Goal: Complete application form: Complete application form

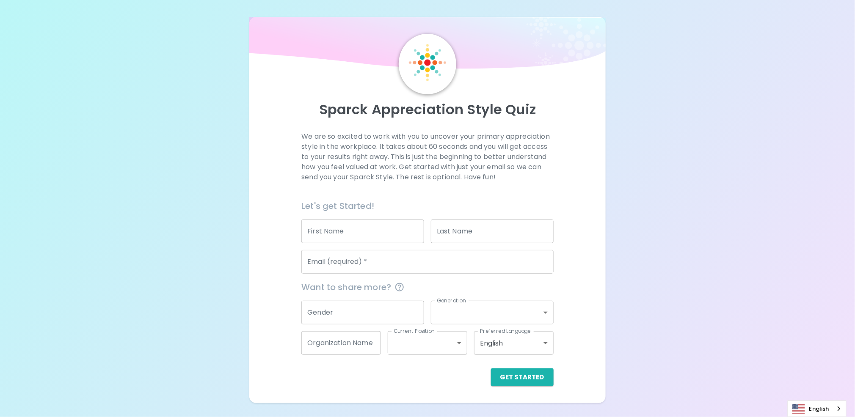
click at [376, 239] on input "First Name" at bounding box center [362, 232] width 123 height 24
type input "[PERSON_NAME]"
type input "Menezes"
type input "[EMAIL_ADDRESS][DOMAIN_NAME]"
type input "Microsoft Internal"
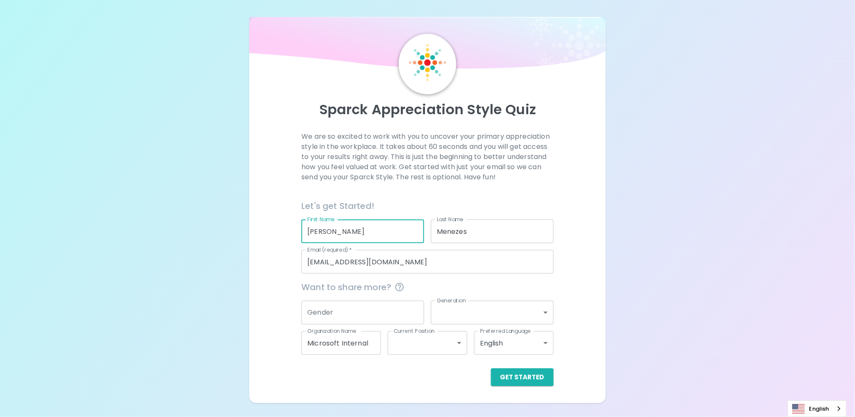
click at [366, 307] on input "Gender" at bounding box center [362, 313] width 123 height 24
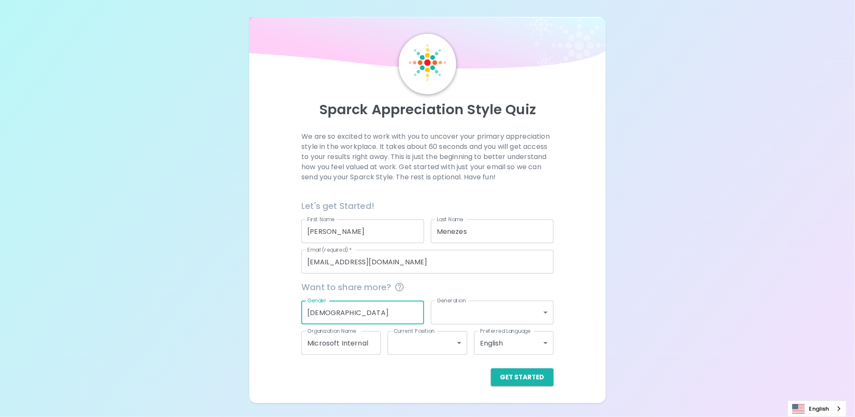
type input "[DEMOGRAPHIC_DATA]"
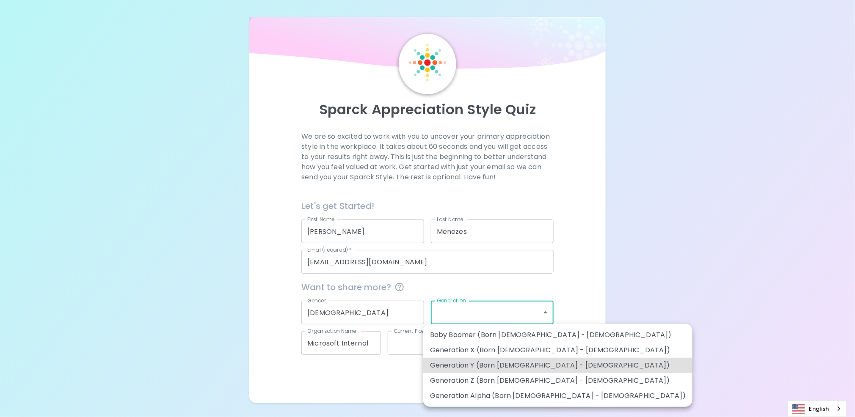
type input "generation_y"
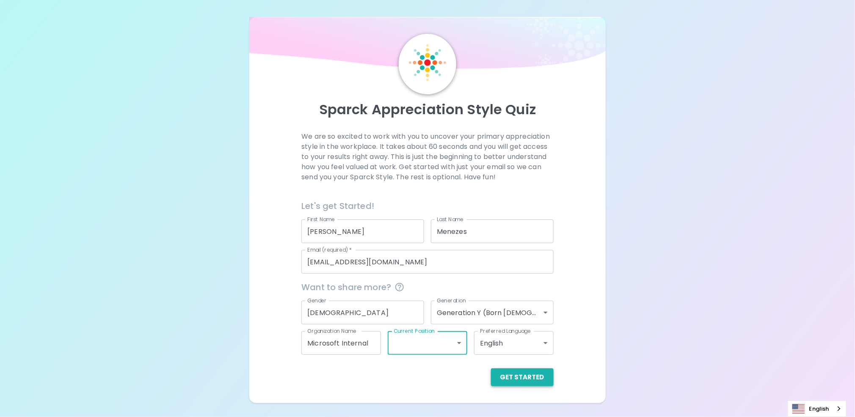
click at [508, 373] on button "Get Started" at bounding box center [522, 378] width 63 height 18
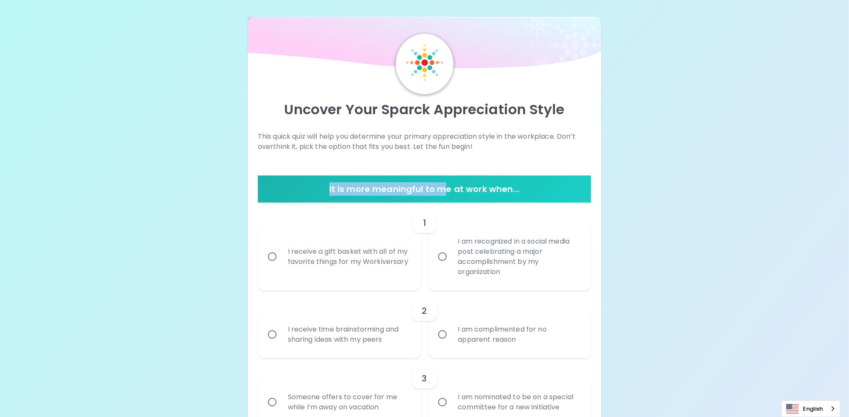
drag, startPoint x: 323, startPoint y: 187, endPoint x: 448, endPoint y: 191, distance: 125.4
click at [448, 191] on h6 "It is more meaningful to me at work when..." at bounding box center [424, 189] width 326 height 14
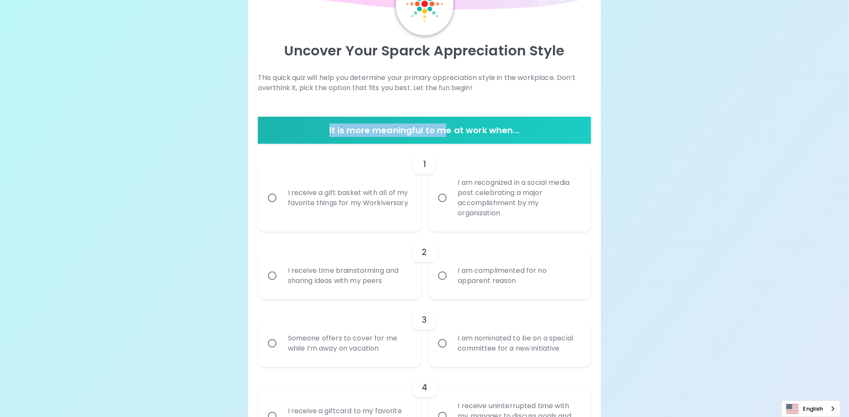
scroll to position [85, 0]
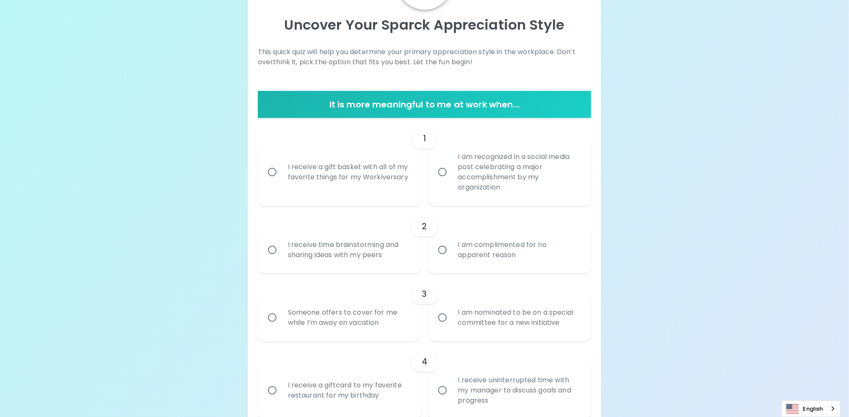
click at [321, 174] on div "I receive a gift basket with all of my favorite things for my Workiversary" at bounding box center [348, 172] width 135 height 41
click at [281, 174] on input "I receive a gift basket with all of my favorite things for my Workiversary" at bounding box center [272, 172] width 18 height 18
radio input "true"
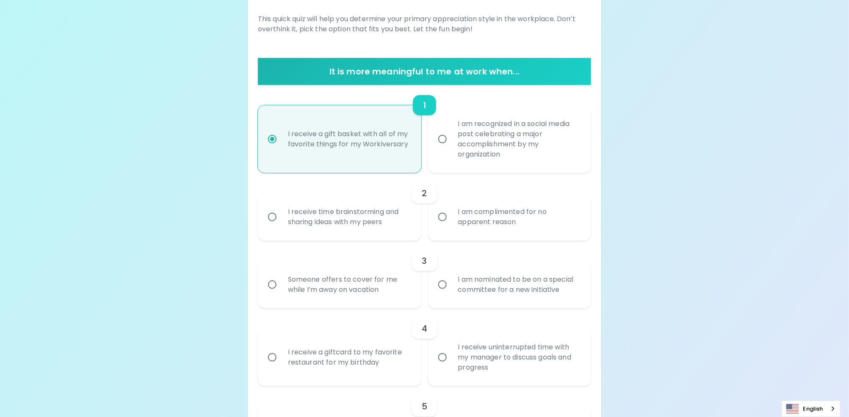
scroll to position [152, 0]
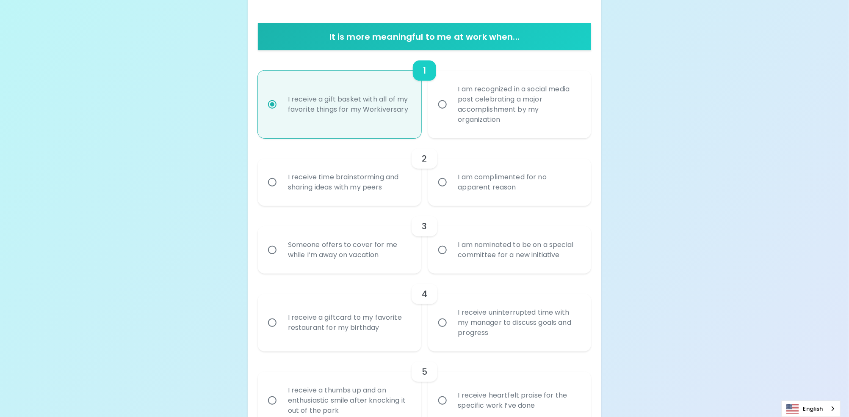
click at [449, 109] on input "I am recognized in a social media post celebrating a major accomplishment by my…" at bounding box center [443, 105] width 18 height 18
radio input "true"
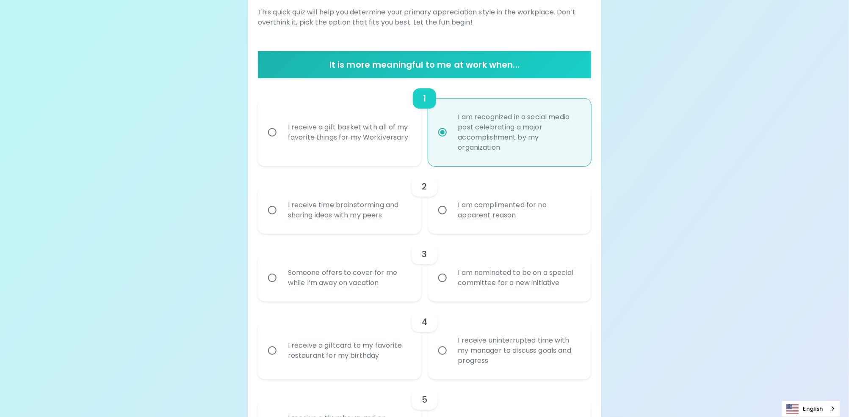
scroll to position [110, 0]
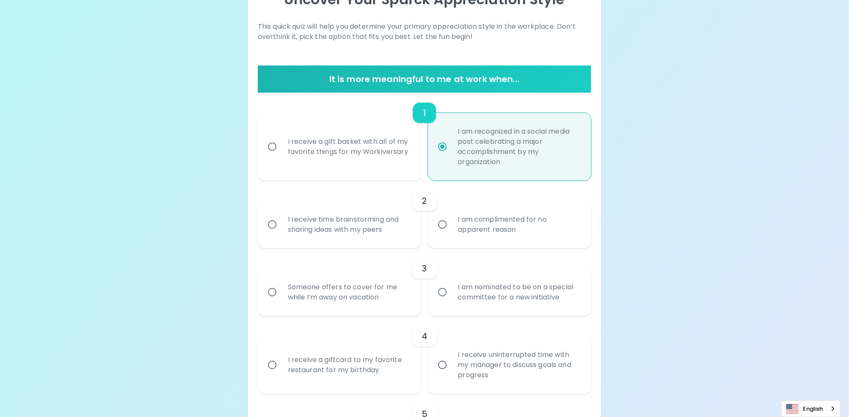
click at [320, 146] on div "I receive a gift basket with all of my favorite things for my Workiversary" at bounding box center [348, 147] width 135 height 41
click at [281, 146] on input "I receive a gift basket with all of my favorite things for my Workiversary" at bounding box center [272, 147] width 18 height 18
radio input "true"
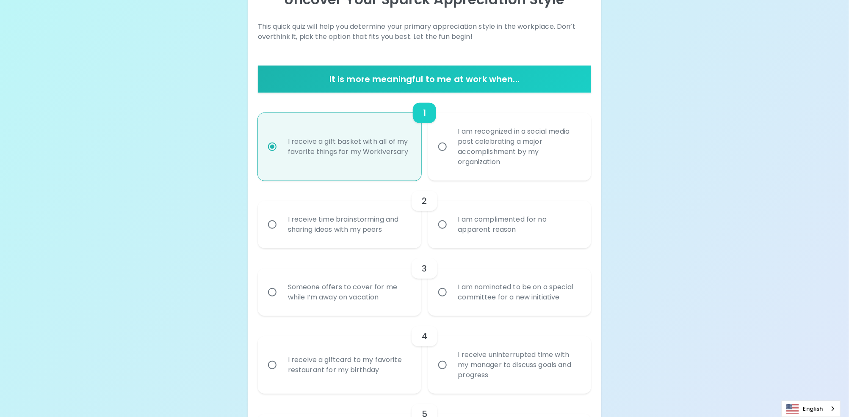
click at [314, 219] on div "I receive time brainstorming and sharing ideas with my peers" at bounding box center [348, 224] width 135 height 41
click at [281, 219] on input "I receive time brainstorming and sharing ideas with my peers" at bounding box center [272, 225] width 18 height 18
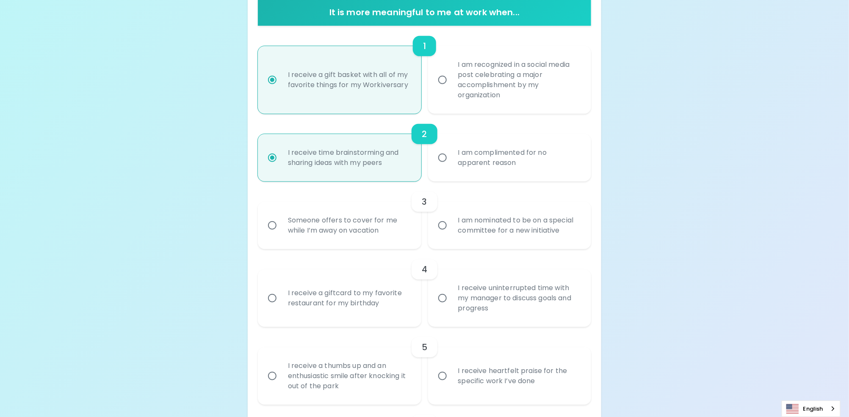
scroll to position [178, 0]
radio input "true"
click at [332, 228] on div "Someone offers to cover for me while I’m away on vacation" at bounding box center [348, 224] width 135 height 41
click at [281, 228] on input "Someone offers to cover for me while I’m away on vacation" at bounding box center [272, 225] width 18 height 18
radio input "false"
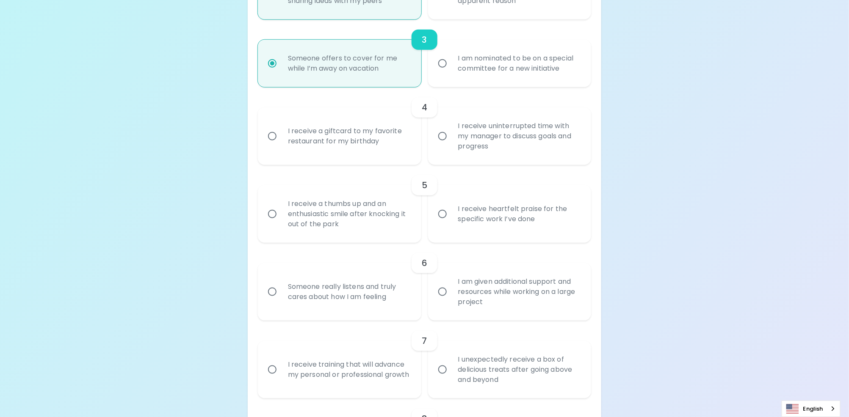
scroll to position [297, 0]
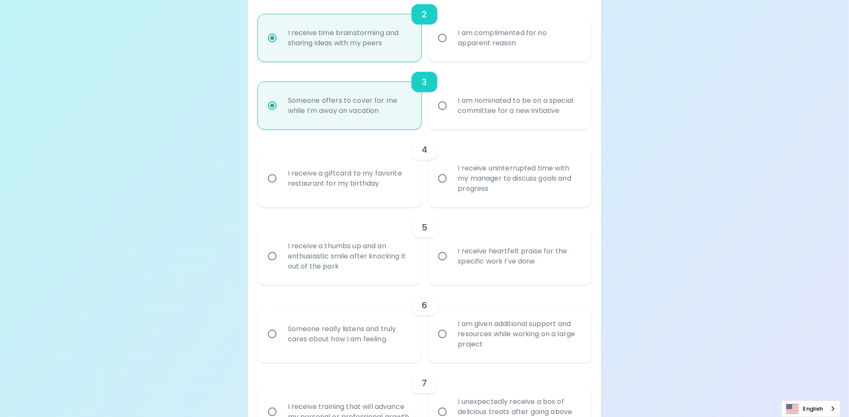
radio input "true"
click at [442, 181] on input "I receive uninterrupted time with my manager to discuss goals and progress" at bounding box center [443, 179] width 18 height 18
radio input "false"
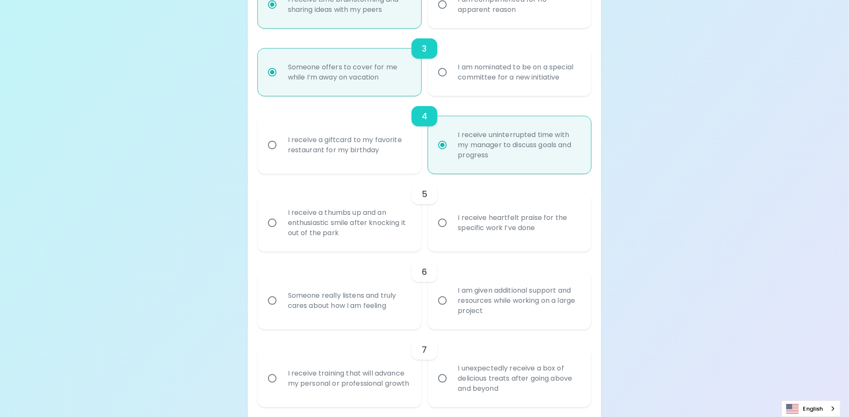
scroll to position [365, 0]
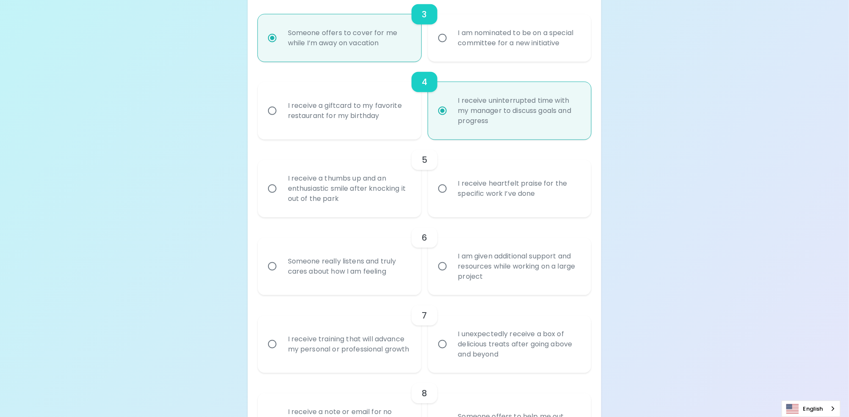
radio input "true"
click at [351, 188] on div "I receive a thumbs up and an enthusiastic smile after knocking it out of the pa…" at bounding box center [348, 188] width 135 height 51
click at [281, 188] on input "I receive a thumbs up and an enthusiastic smile after knocking it out of the pa…" at bounding box center [272, 189] width 18 height 18
radio input "false"
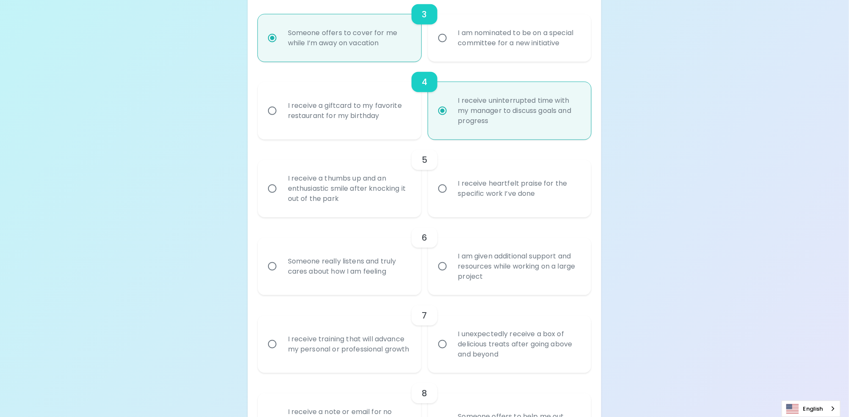
radio input "false"
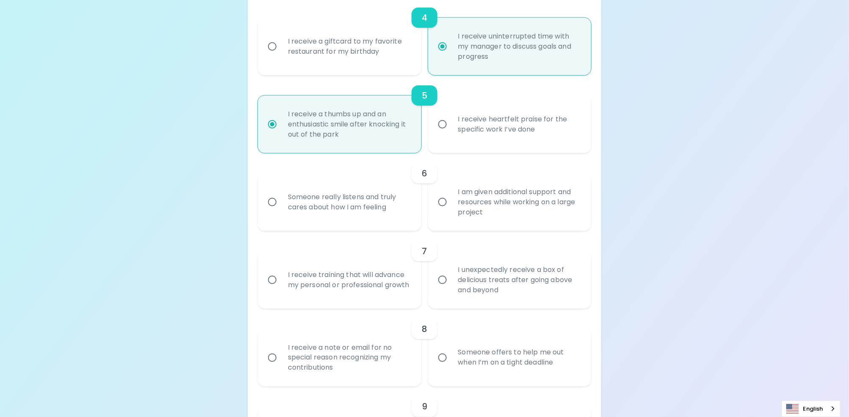
scroll to position [432, 0]
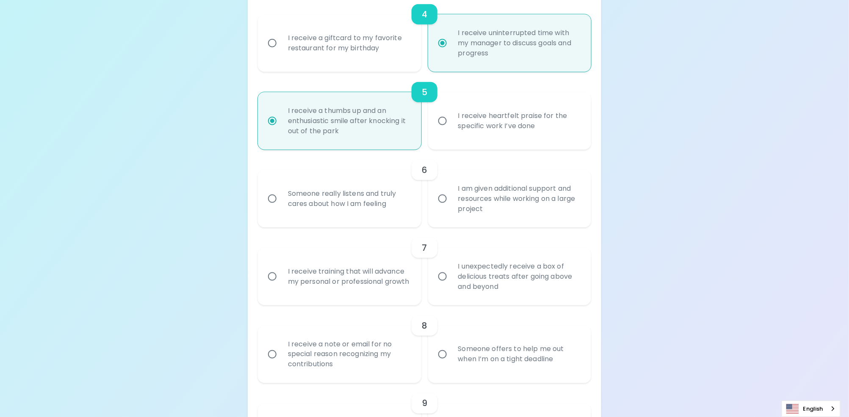
radio input "true"
click at [347, 273] on div "I receive training that will advance my personal or professional growth" at bounding box center [348, 277] width 135 height 41
click at [281, 273] on input "I receive training that will advance my personal or professional growth" at bounding box center [272, 277] width 18 height 18
radio input "false"
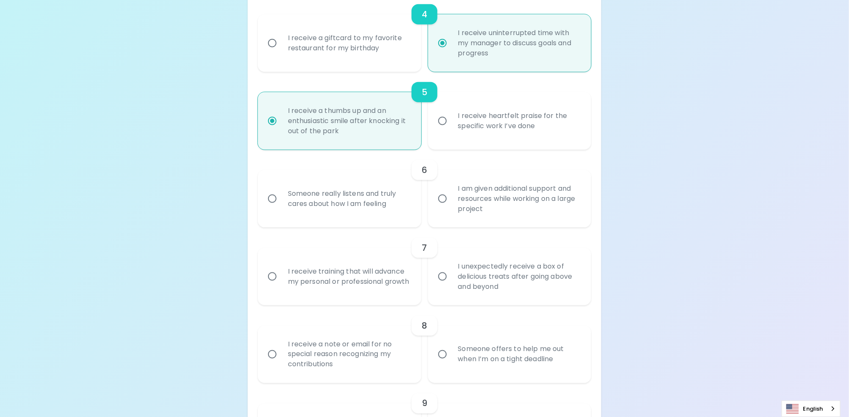
radio input "false"
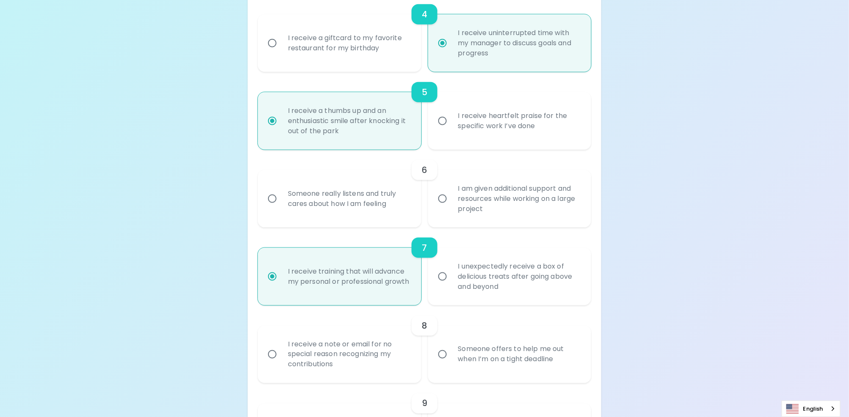
scroll to position [500, 0]
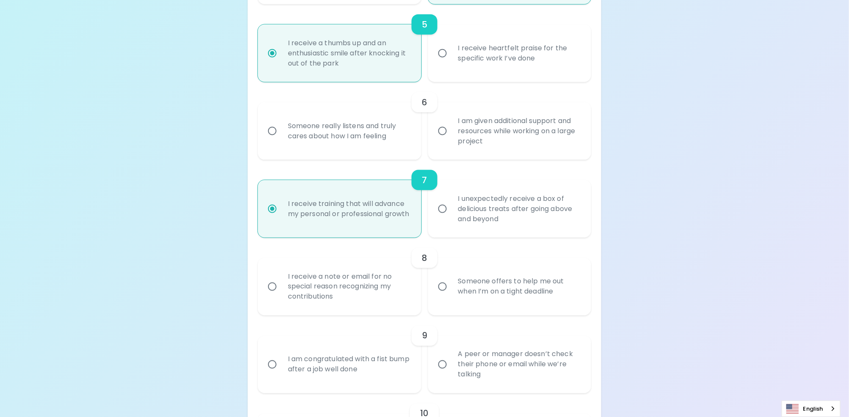
radio input "true"
click at [439, 285] on input "Someone offers to help me out when I’m on a tight deadline" at bounding box center [443, 287] width 18 height 18
radio input "false"
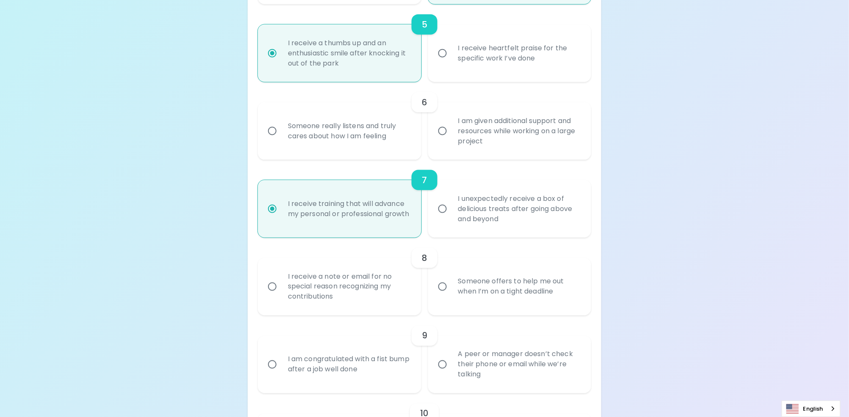
radio input "false"
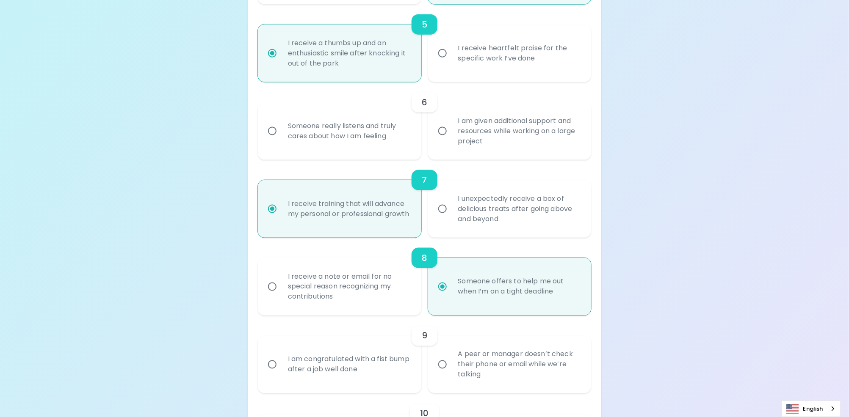
scroll to position [568, 0]
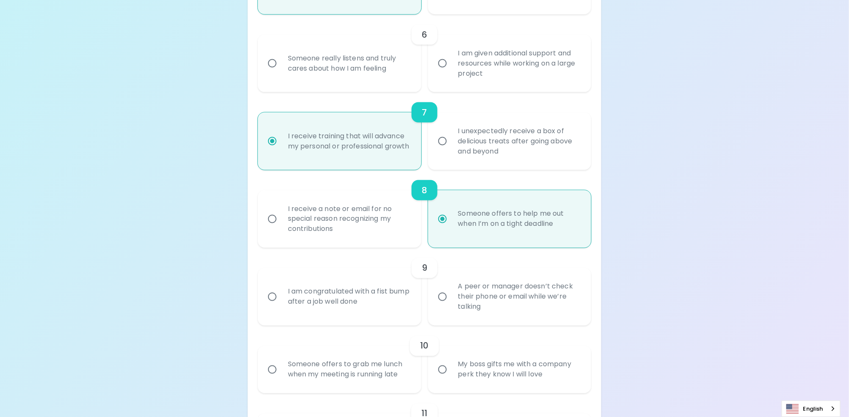
radio input "true"
click at [342, 296] on div "I am congratulated with a fist bump after a job well done" at bounding box center [348, 297] width 135 height 41
click at [281, 296] on input "I am congratulated with a fist bump after a job well done" at bounding box center [272, 297] width 18 height 18
radio input "false"
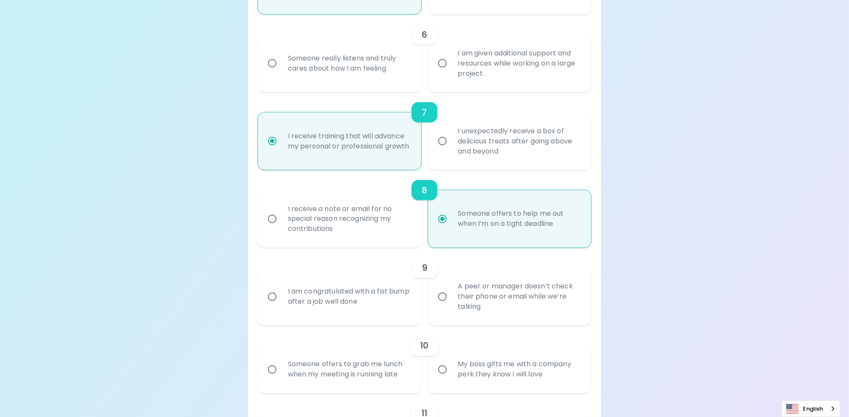
radio input "false"
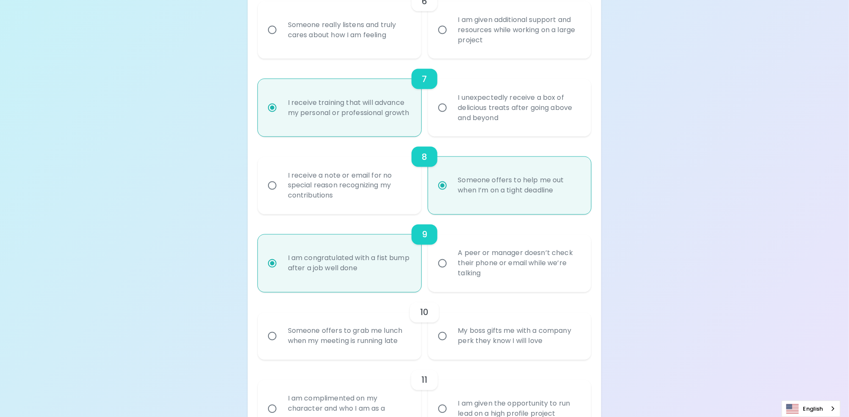
scroll to position [636, 0]
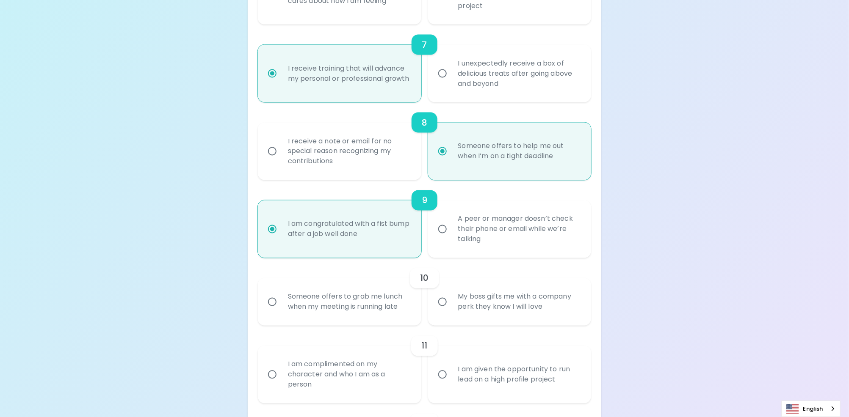
radio input "true"
click at [441, 299] on input "My boss gifts me with a company perk they know I will love" at bounding box center [443, 302] width 18 height 18
radio input "false"
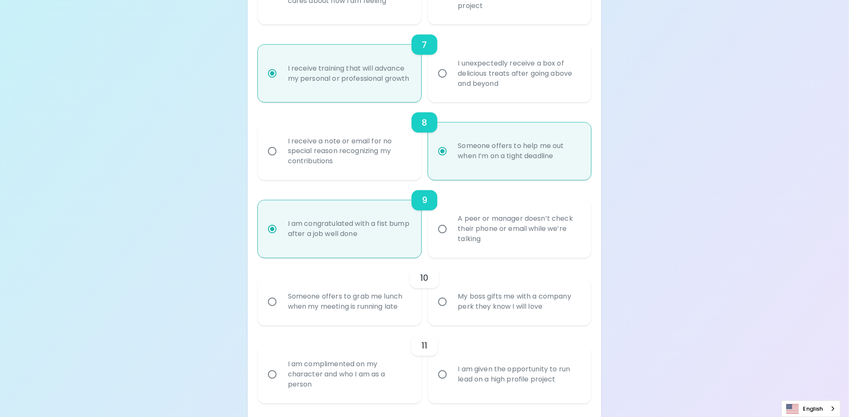
radio input "false"
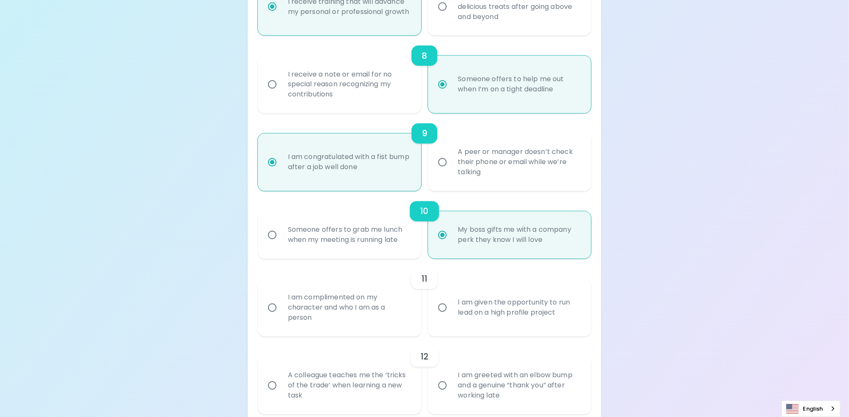
scroll to position [703, 0]
radio input "true"
click at [312, 305] on div "I am complimented on my character and who I am as a person" at bounding box center [348, 307] width 135 height 51
click at [281, 305] on input "I am complimented on my character and who I am as a person" at bounding box center [272, 307] width 18 height 18
radio input "false"
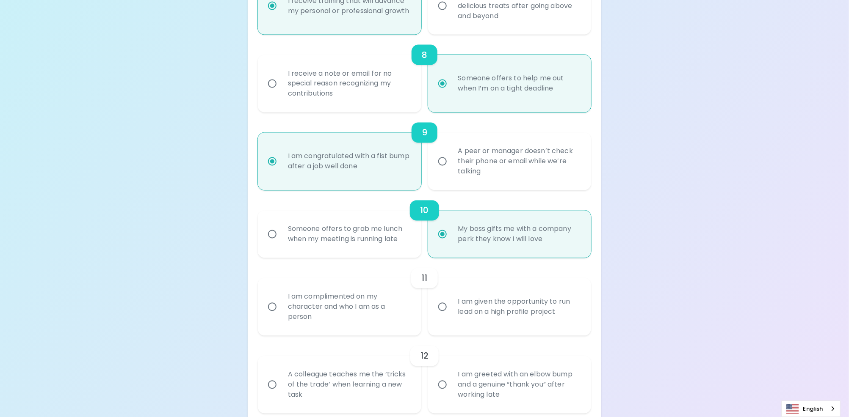
radio input "false"
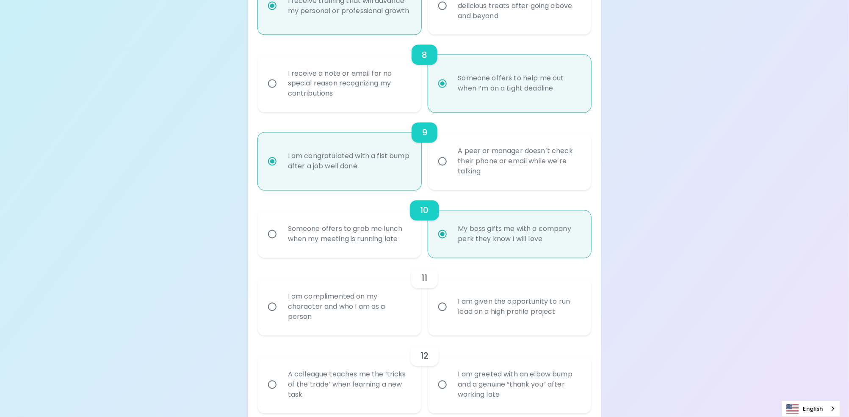
radio input "false"
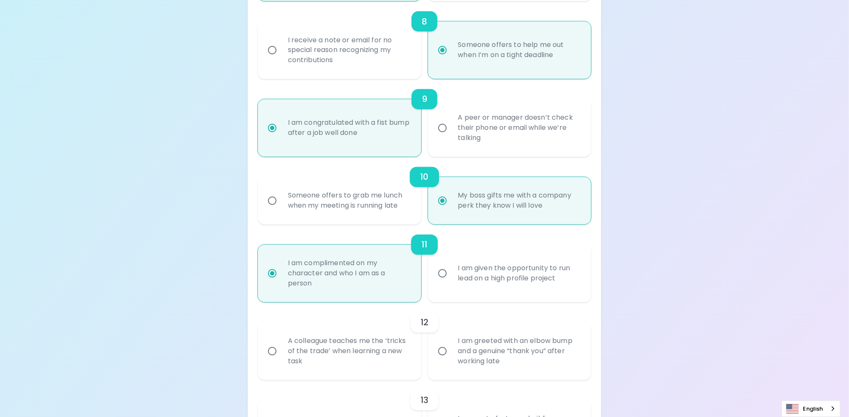
scroll to position [771, 0]
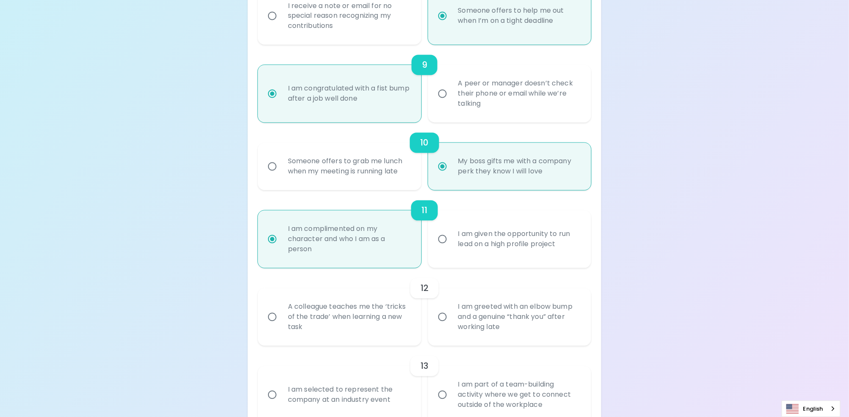
radio input "true"
click at [305, 314] on div "A colleague teaches me the ‘tricks of the trade’ when learning a new task" at bounding box center [348, 317] width 135 height 51
click at [281, 314] on input "A colleague teaches me the ‘tricks of the trade’ when learning a new task" at bounding box center [272, 318] width 18 height 18
radio input "false"
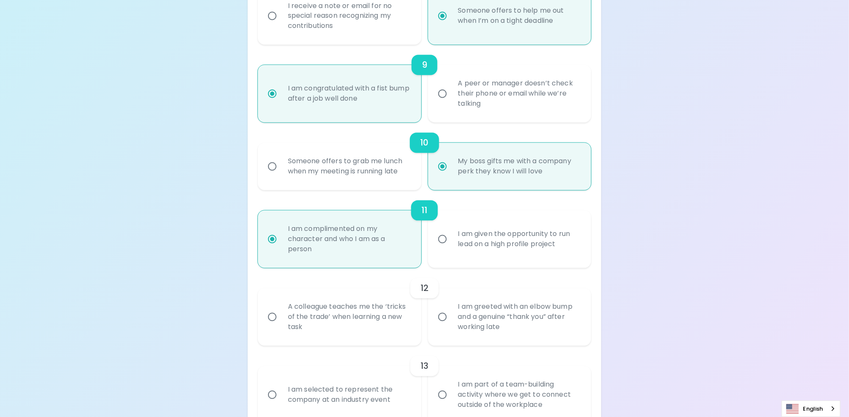
radio input "false"
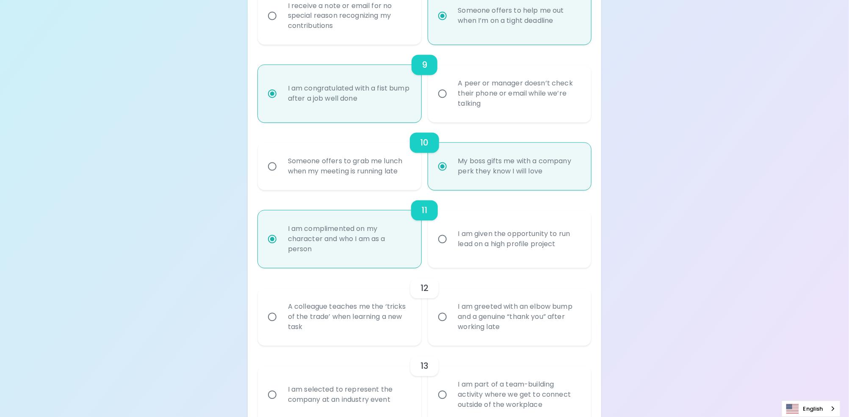
radio input "false"
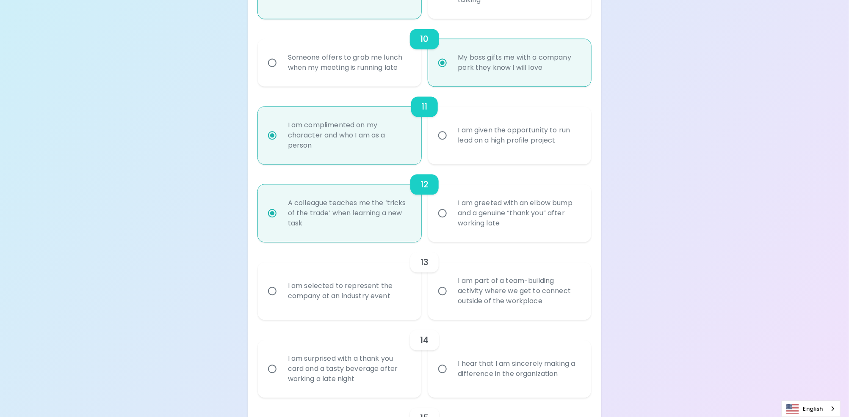
scroll to position [924, 0]
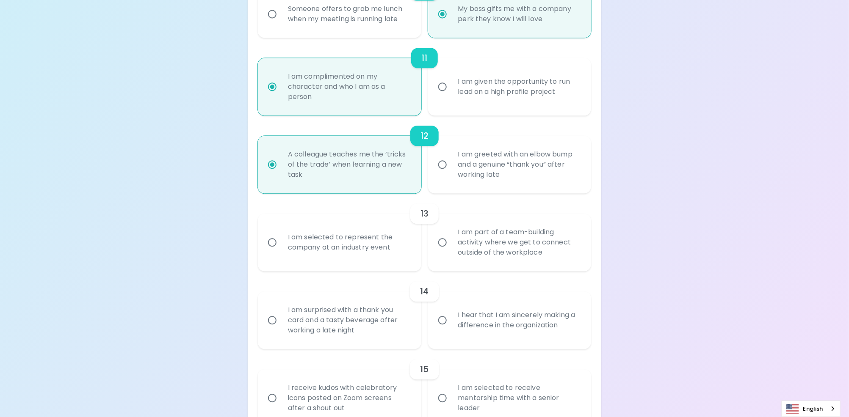
radio input "true"
click at [459, 321] on div "I hear that I am sincerely making a difference in the organization" at bounding box center [518, 320] width 135 height 41
click at [451, 321] on input "I hear that I am sincerely making a difference in the organization" at bounding box center [443, 321] width 18 height 18
radio input "false"
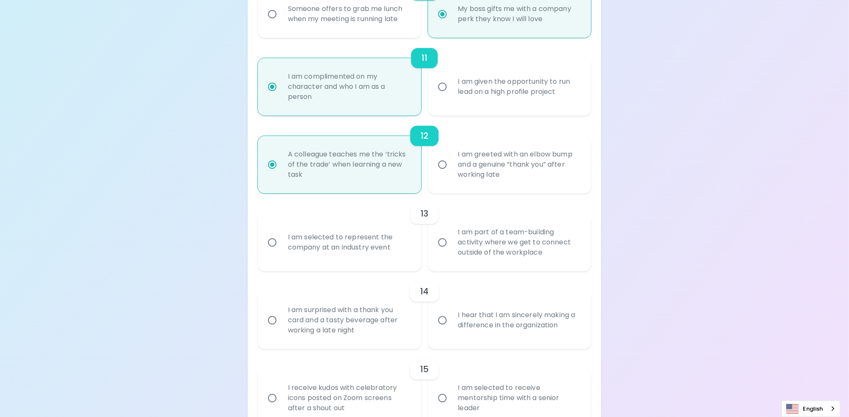
radio input "false"
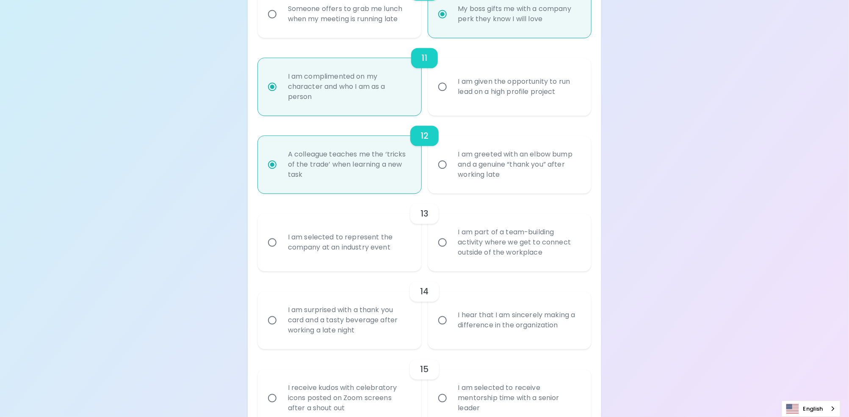
radio input "false"
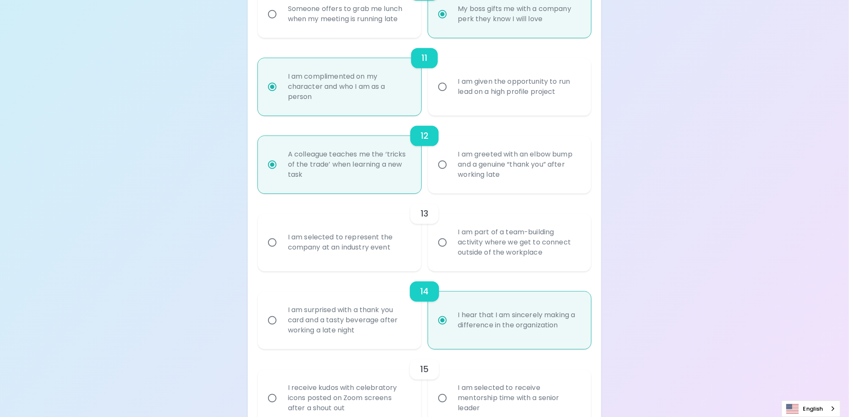
scroll to position [974, 0]
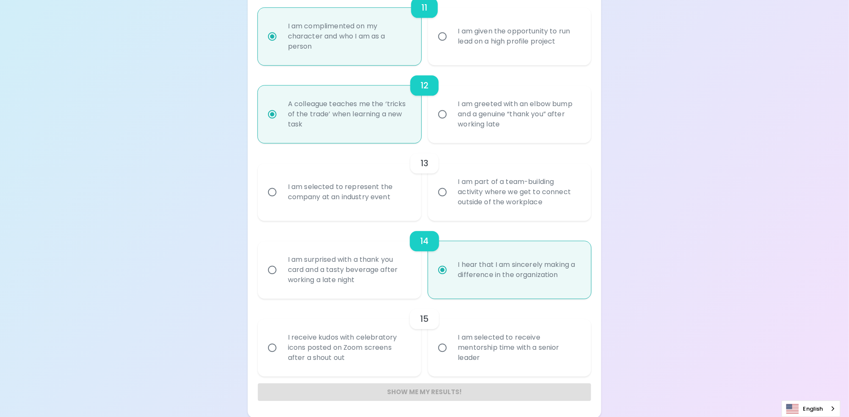
radio input "true"
click at [379, 356] on div "I receive kudos with celebratory icons posted on Zoom screens after a shout out" at bounding box center [348, 348] width 135 height 51
click at [281, 356] on input "I receive kudos with celebratory icons posted on Zoom screens after a shout out" at bounding box center [272, 348] width 18 height 18
radio input "false"
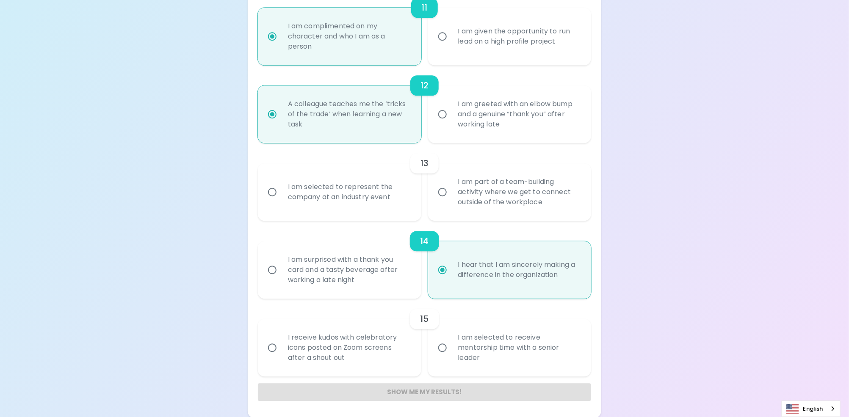
radio input "false"
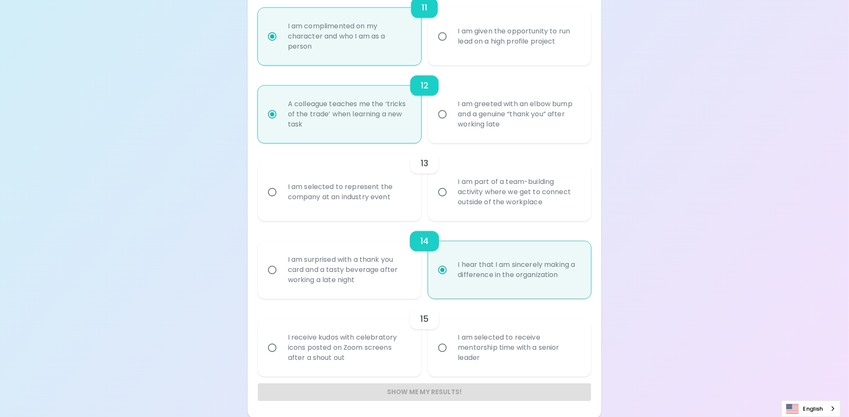
radio input "false"
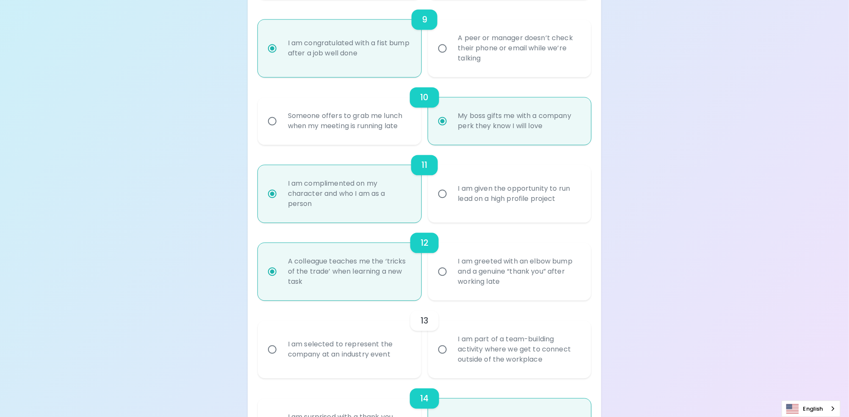
scroll to position [847, 0]
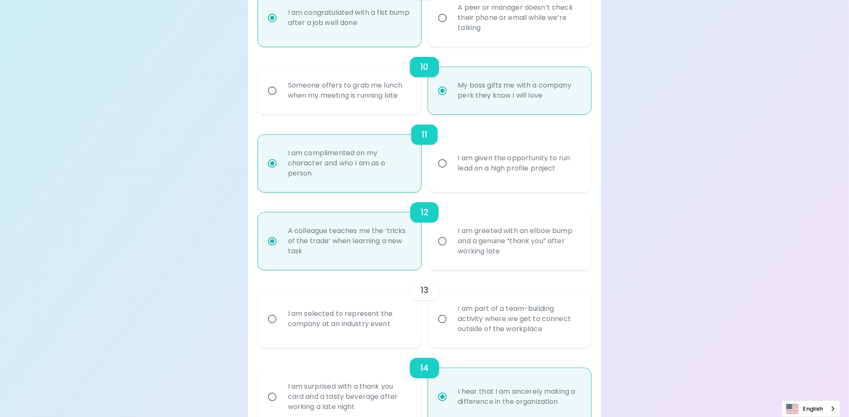
radio input "true"
click at [448, 322] on input "I am part of a team-building activity where we get to connect outside of the wo…" at bounding box center [443, 319] width 18 height 18
radio input "false"
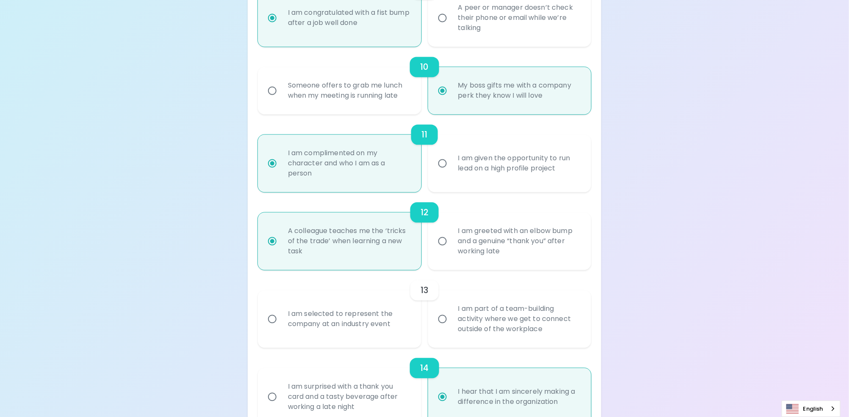
radio input "false"
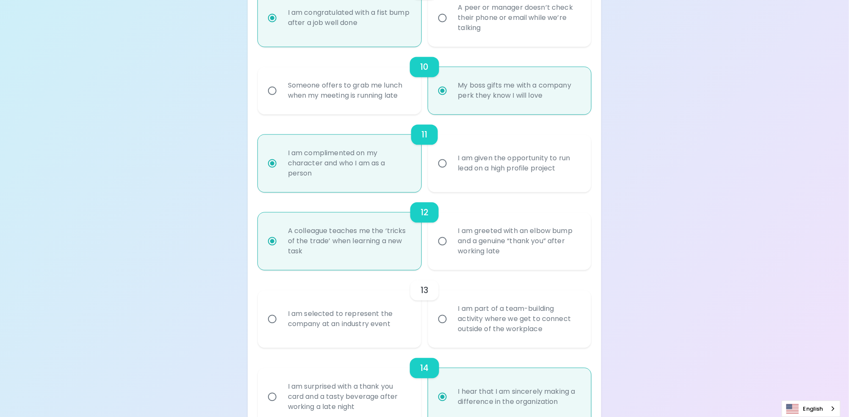
radio input "false"
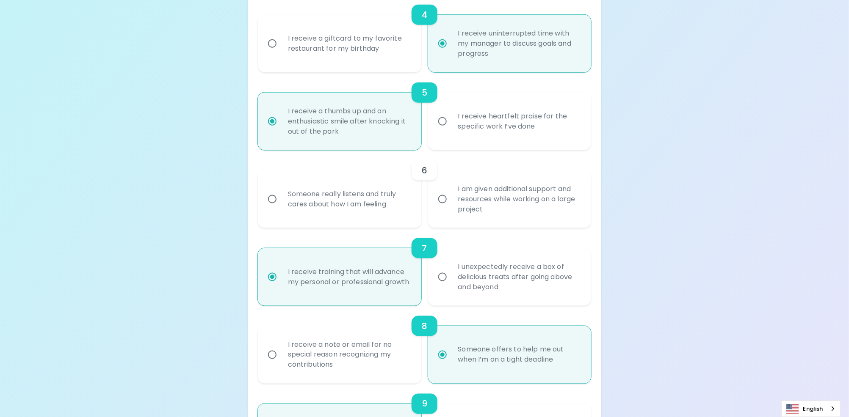
scroll to position [407, 0]
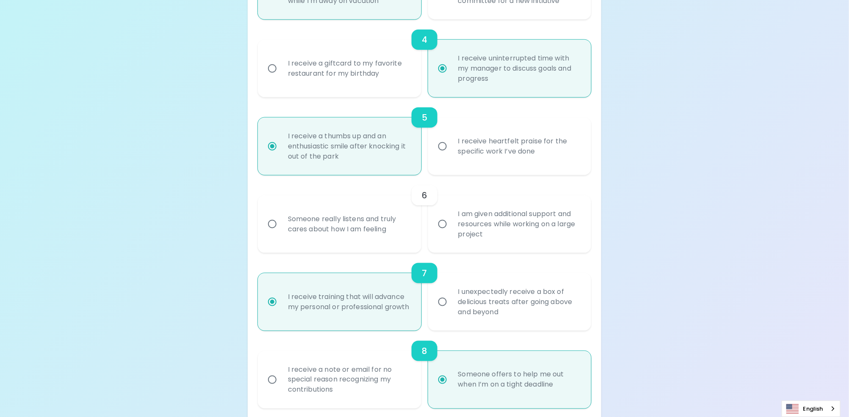
radio input "true"
click at [445, 226] on input "I am given additional support and resources while working on a large project" at bounding box center [443, 225] width 18 height 18
radio input "false"
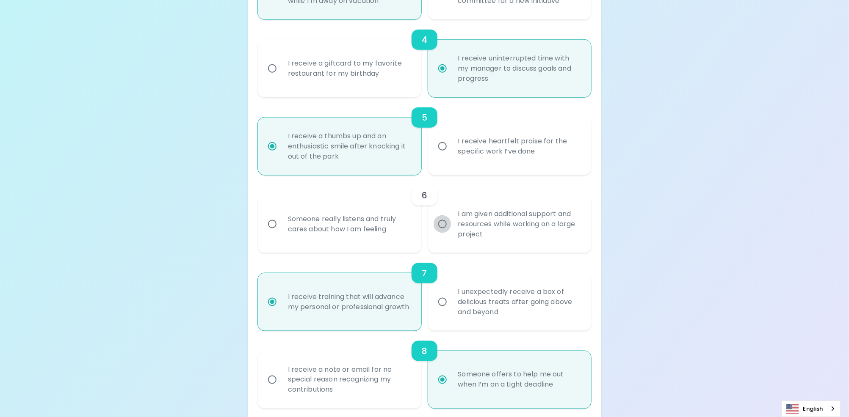
radio input "false"
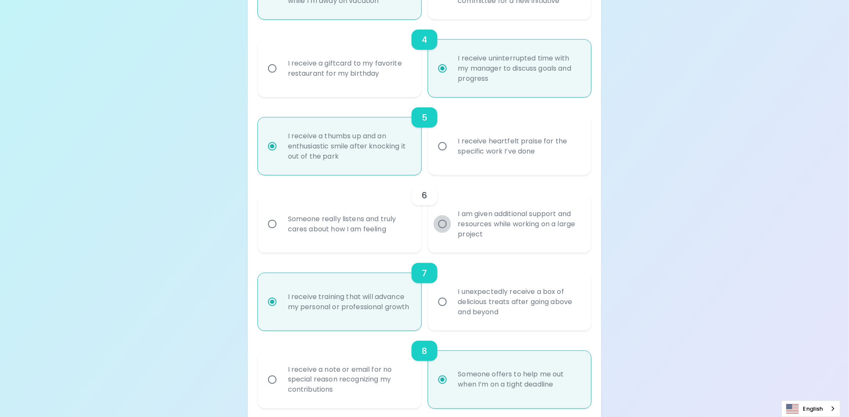
radio input "false"
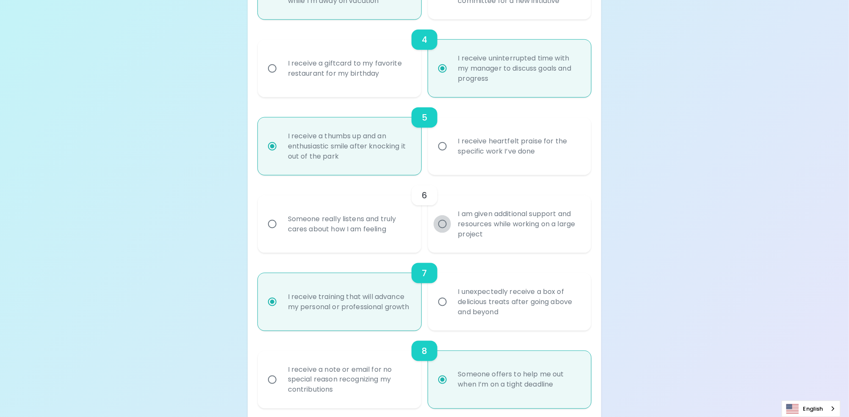
radio input "true"
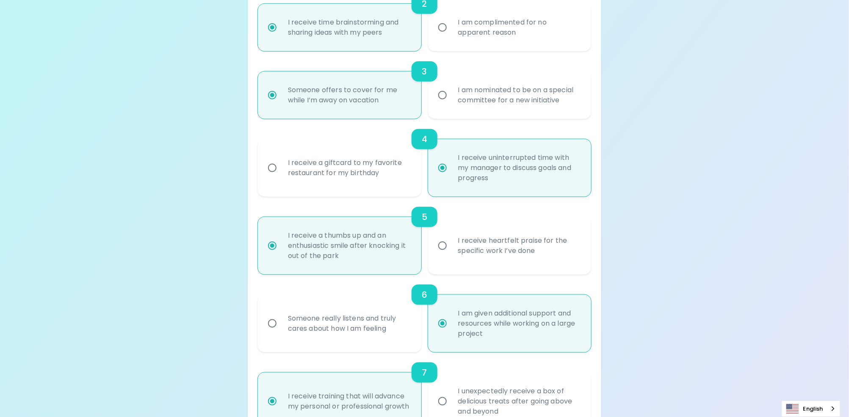
scroll to position [305, 0]
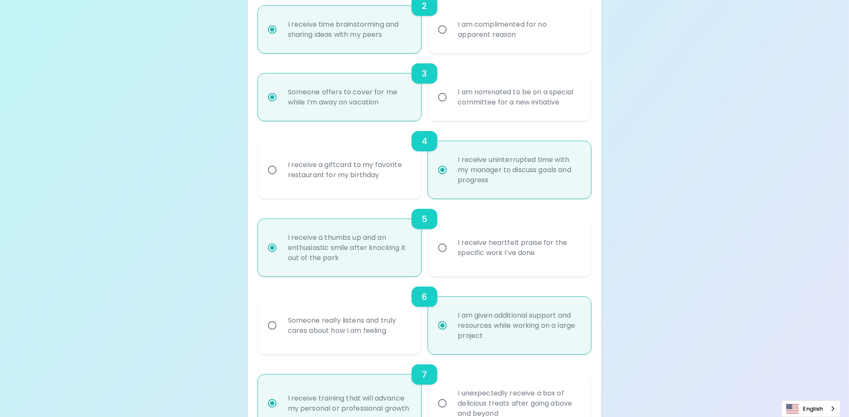
radio input "true"
click at [351, 319] on div "Someone really listens and truly cares about how I am feeling" at bounding box center [348, 326] width 135 height 41
click at [281, 319] on input "Someone really listens and truly cares about how I am feeling" at bounding box center [272, 326] width 18 height 18
radio input "false"
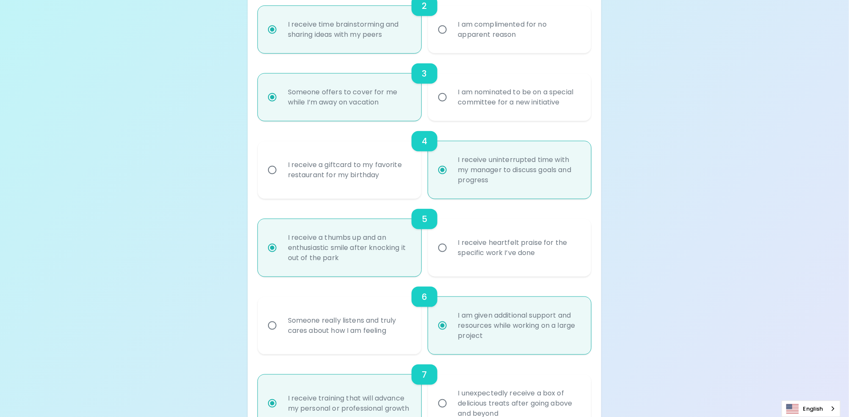
radio input "false"
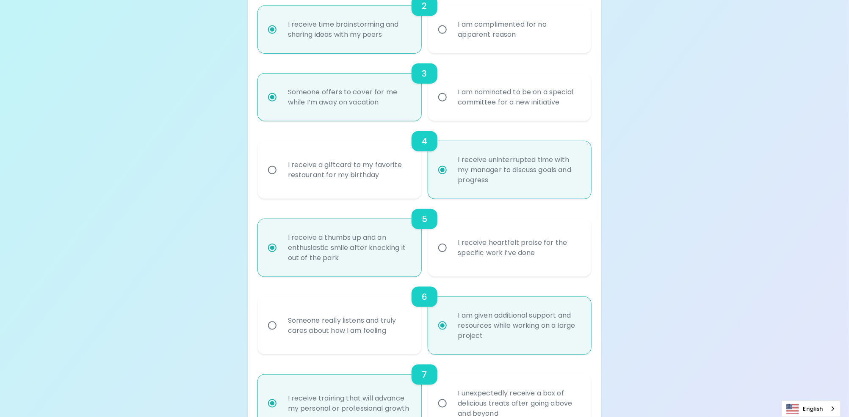
radio input "false"
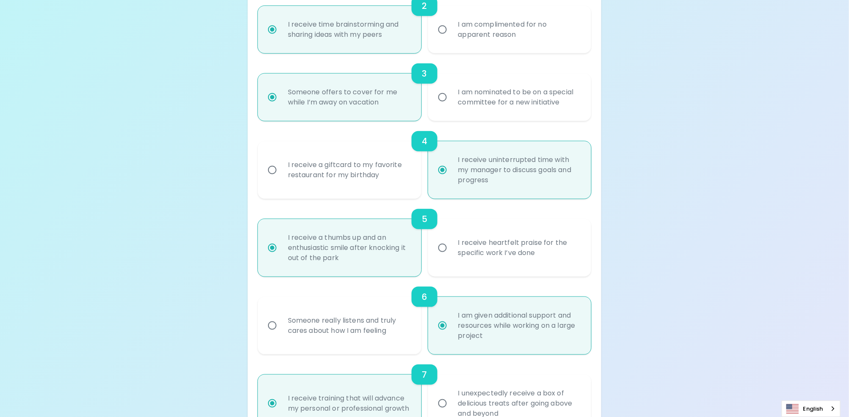
radio input "false"
radio input "true"
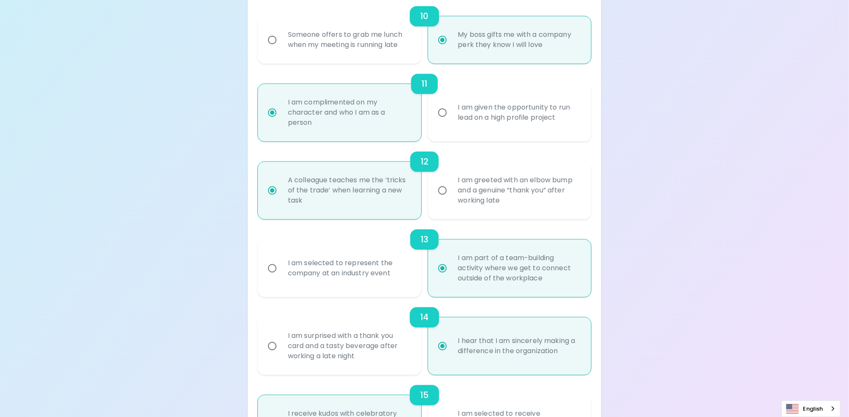
scroll to position [974, 0]
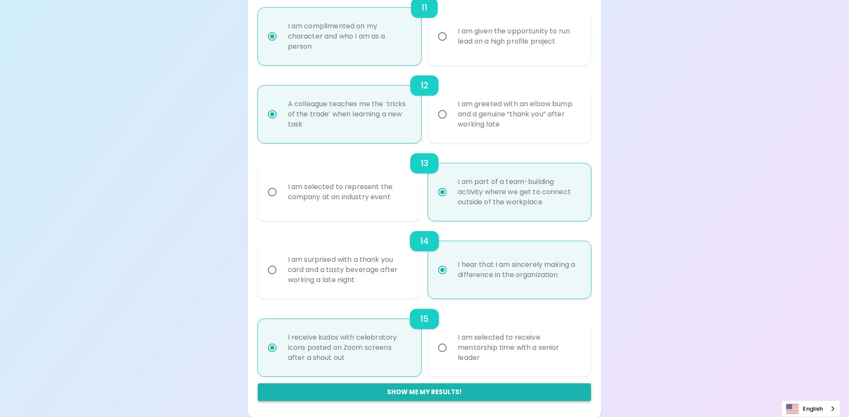
radio input "true"
click at [431, 392] on button "Show me my results!" at bounding box center [424, 393] width 333 height 18
radio input "false"
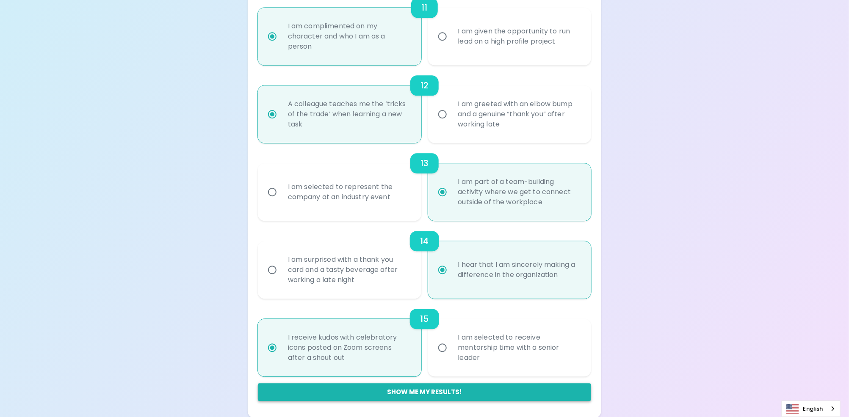
radio input "false"
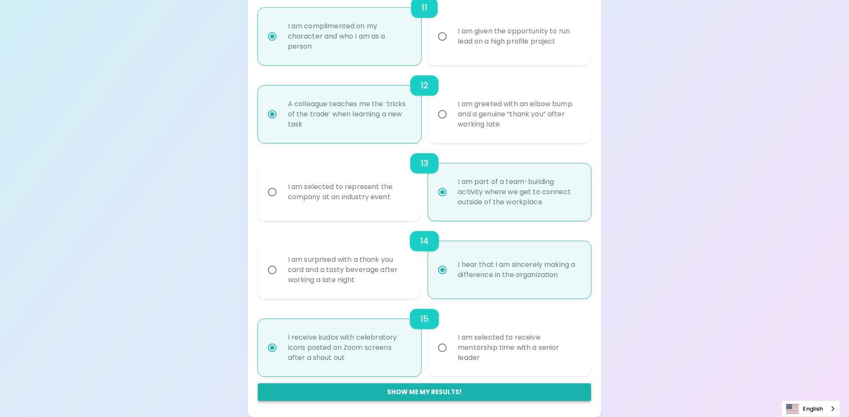
radio input "false"
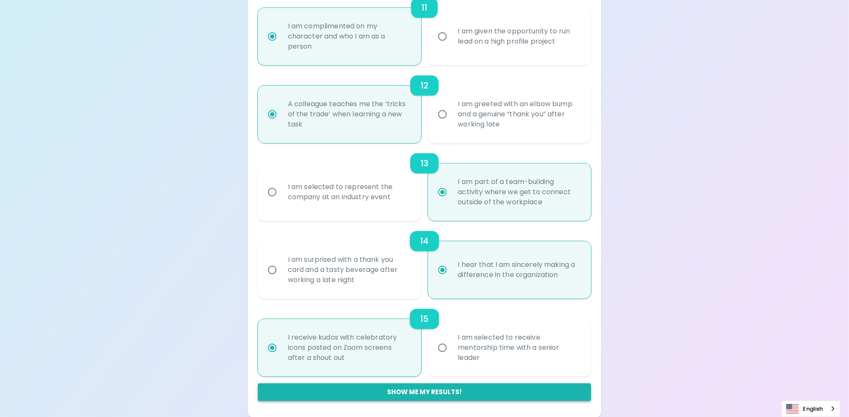
radio input "true"
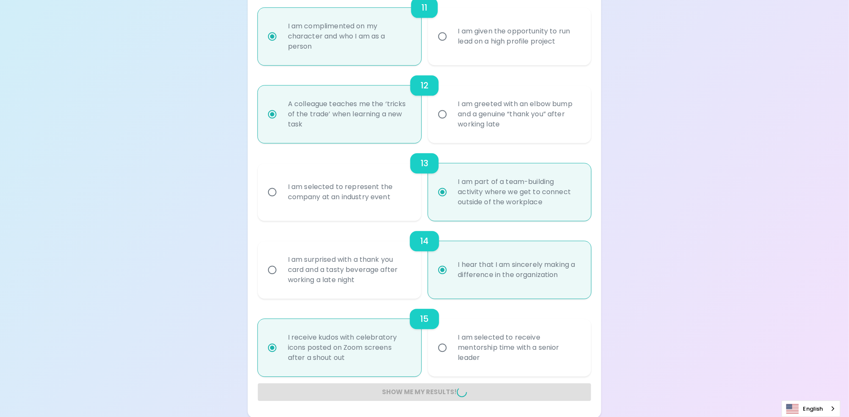
radio input "false"
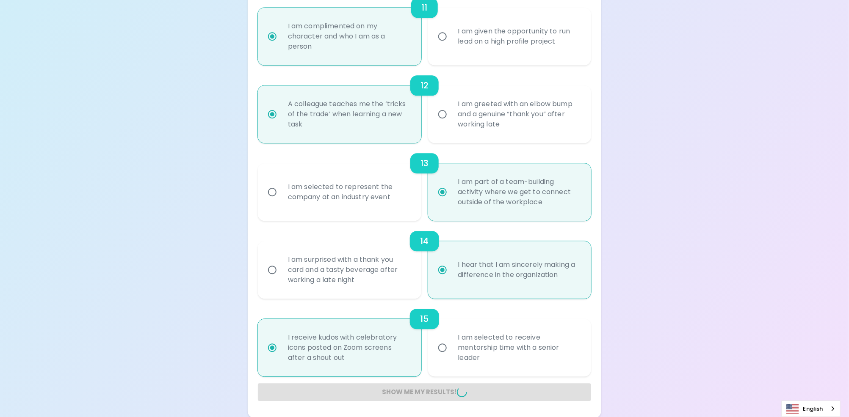
radio input "false"
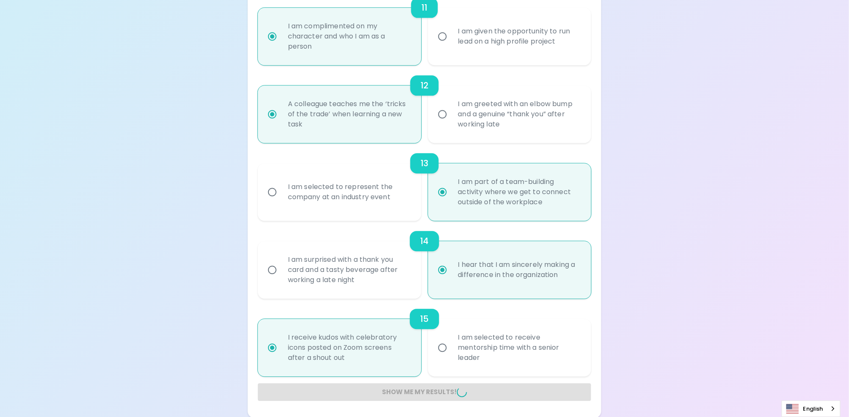
radio input "false"
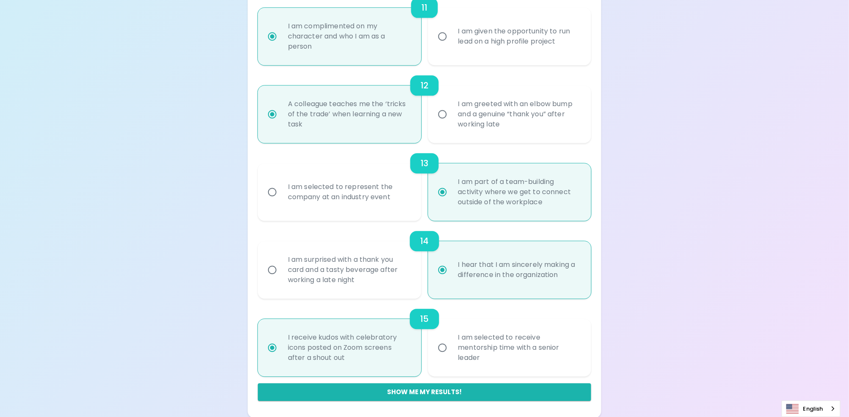
scroll to position [92, 0]
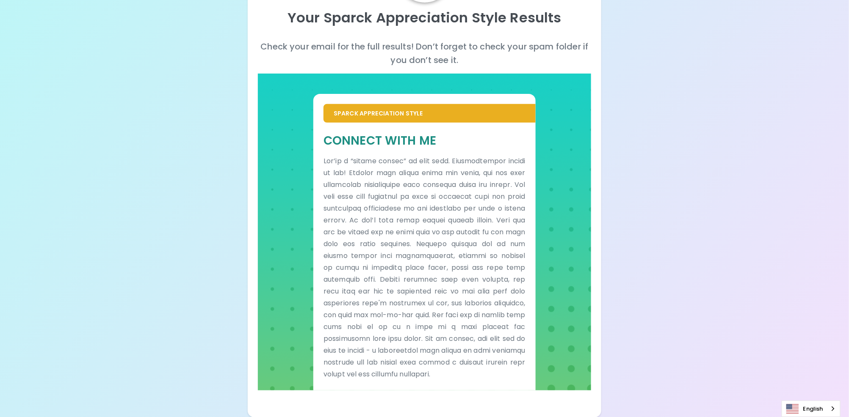
drag, startPoint x: 358, startPoint y: 162, endPoint x: 459, endPoint y: 163, distance: 101.6
click at [459, 163] on p at bounding box center [424, 267] width 202 height 225
drag, startPoint x: 334, startPoint y: 169, endPoint x: 523, endPoint y: 171, distance: 188.8
click at [523, 171] on p at bounding box center [424, 267] width 202 height 225
drag, startPoint x: 337, startPoint y: 182, endPoint x: 516, endPoint y: 185, distance: 179.1
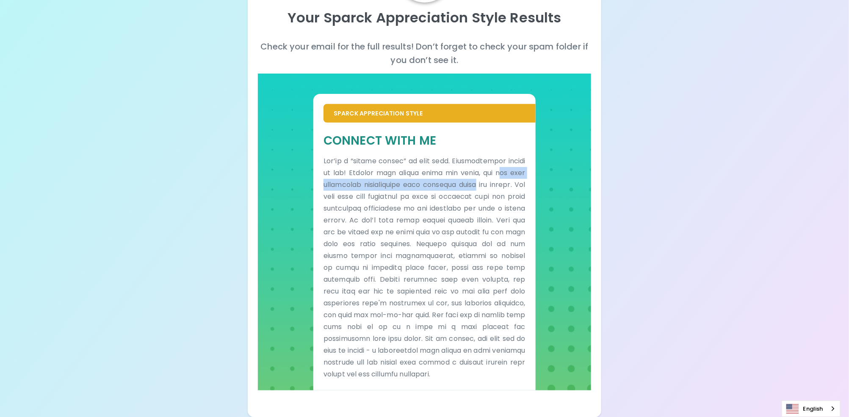
click at [516, 185] on p at bounding box center [424, 267] width 202 height 225
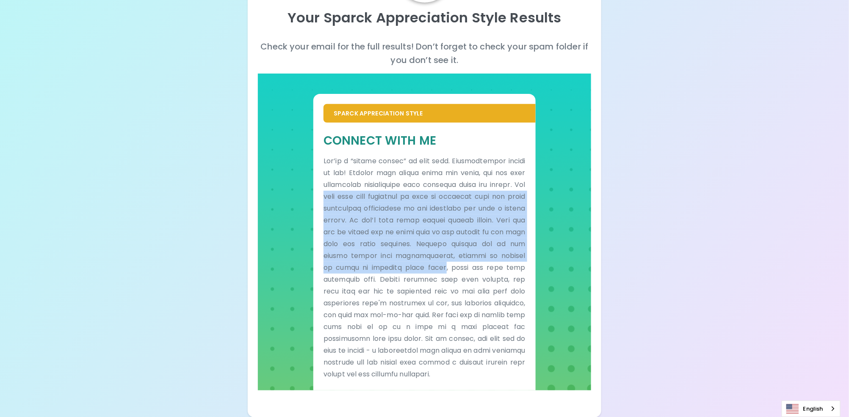
drag, startPoint x: 370, startPoint y: 194, endPoint x: 506, endPoint y: 271, distance: 155.7
click at [506, 271] on p at bounding box center [424, 267] width 202 height 225
click at [581, 211] on div "Sparck Appreciation Style Connect With Me" at bounding box center [424, 232] width 333 height 317
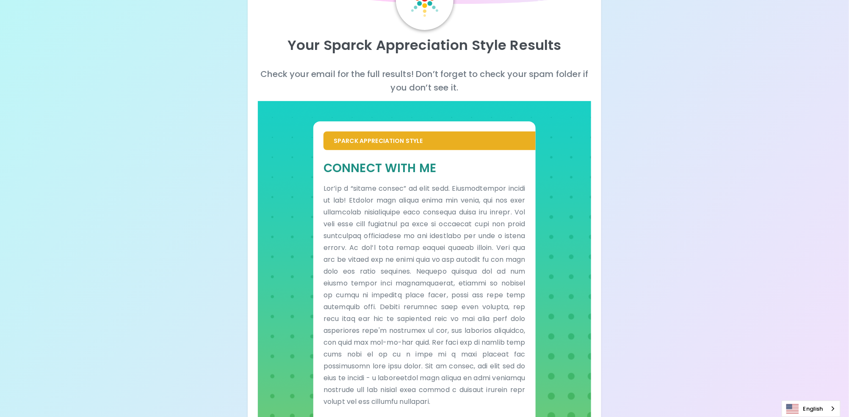
scroll to position [0, 0]
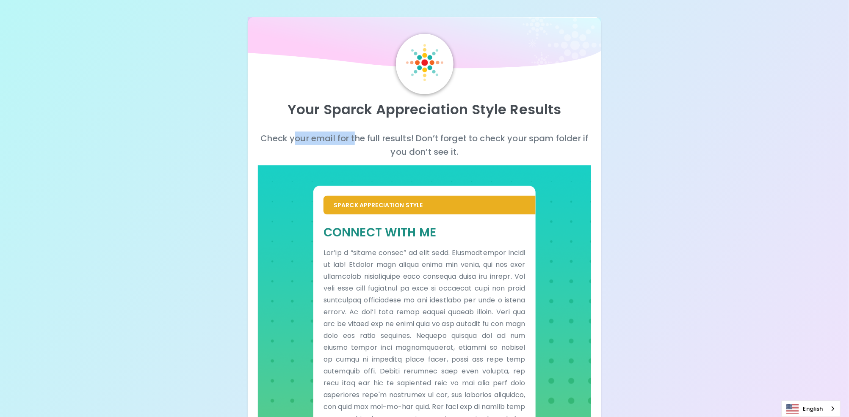
drag, startPoint x: 292, startPoint y: 137, endPoint x: 366, endPoint y: 138, distance: 73.7
click at [366, 138] on p "Check your email for the full results! Don’t forget to check your spam folder i…" at bounding box center [424, 145] width 333 height 27
drag, startPoint x: 366, startPoint y: 138, endPoint x: 461, endPoint y: 139, distance: 95.3
click at [461, 139] on p "Check your email for the full results! Don’t forget to check your spam folder i…" at bounding box center [424, 145] width 333 height 27
drag, startPoint x: 461, startPoint y: 139, endPoint x: 511, endPoint y: 186, distance: 68.6
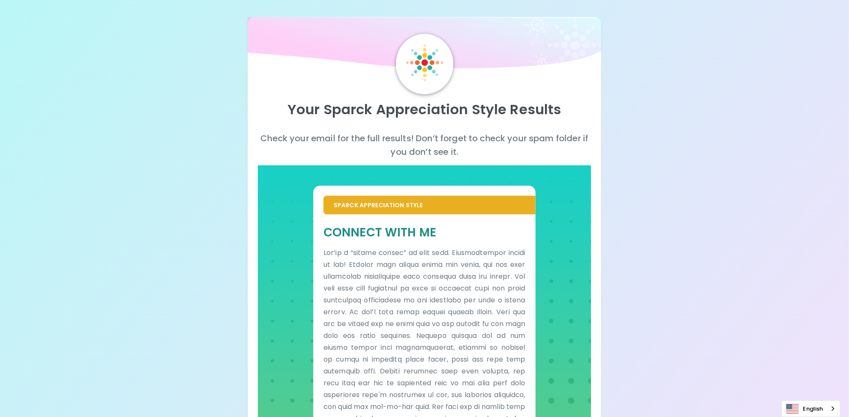
click at [511, 186] on div "Sparck Appreciation Style Connect With Me" at bounding box center [424, 334] width 222 height 297
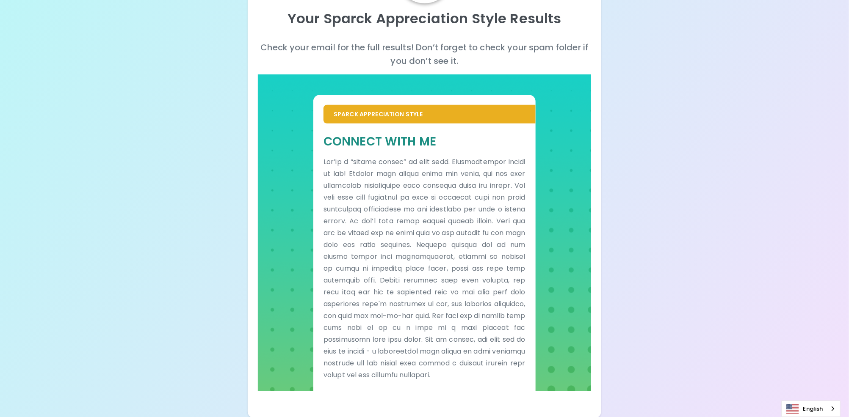
scroll to position [92, 0]
